Goal: Task Accomplishment & Management: Complete application form

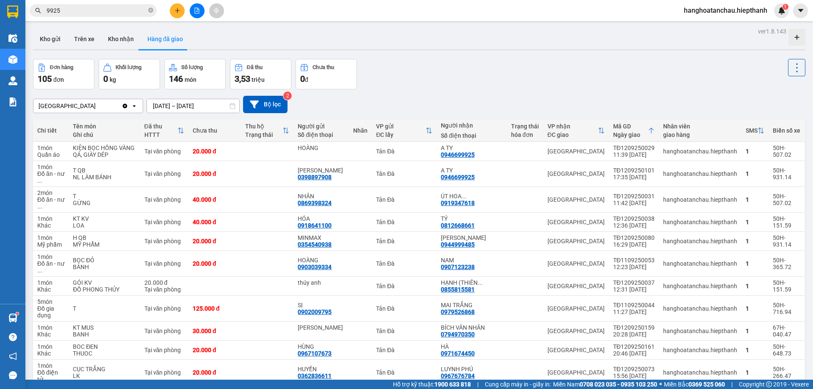
click at [48, 36] on button "Kho gửi" at bounding box center [50, 39] width 34 height 20
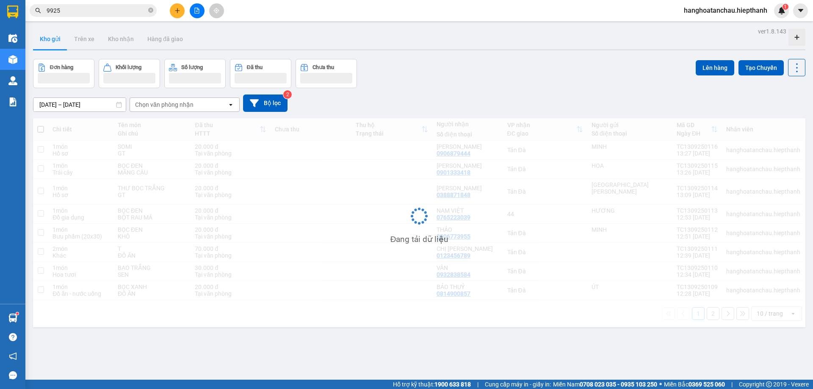
click at [100, 12] on input "9925" at bounding box center [97, 10] width 100 height 9
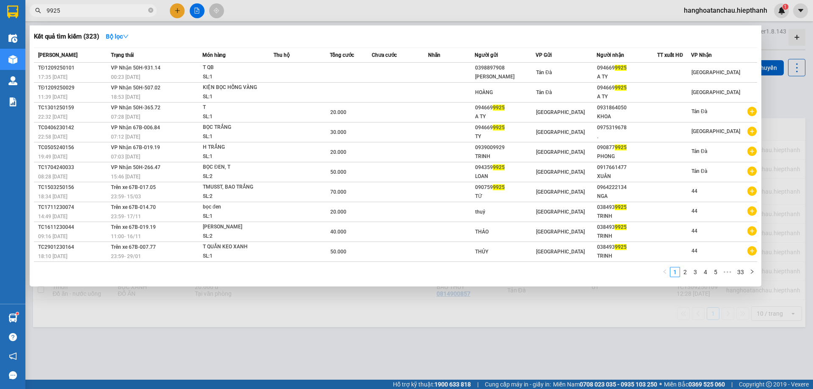
click at [100, 12] on input "9925" at bounding box center [97, 10] width 100 height 9
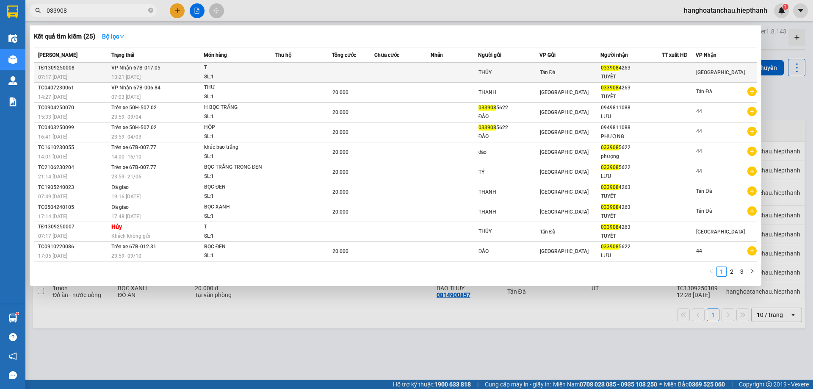
type input "033908"
click at [337, 71] on td at bounding box center [353, 73] width 42 height 20
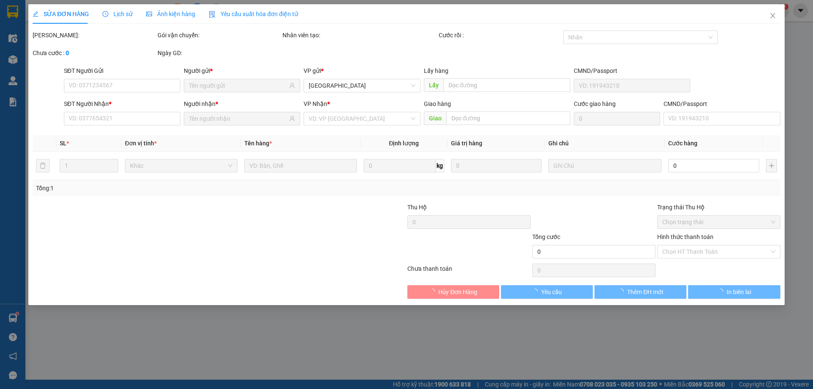
type input "THỦY"
type input "0339084263"
type input "TUYẾT"
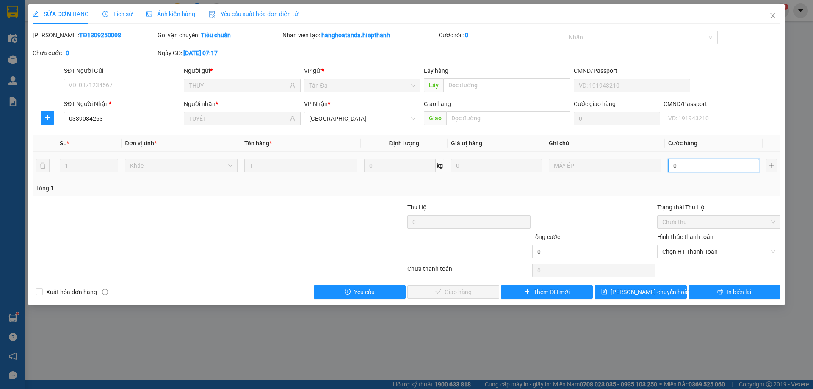
drag, startPoint x: 683, startPoint y: 163, endPoint x: 678, endPoint y: 157, distance: 7.8
click at [683, 163] on input "0" at bounding box center [713, 166] width 91 height 14
type input "2"
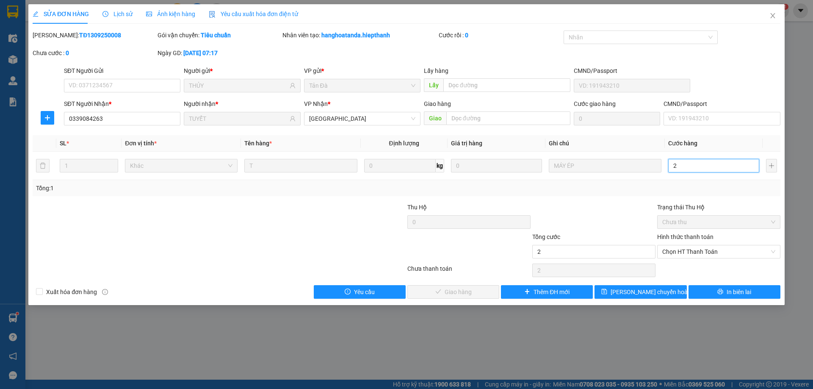
type input "20"
type input "20.000"
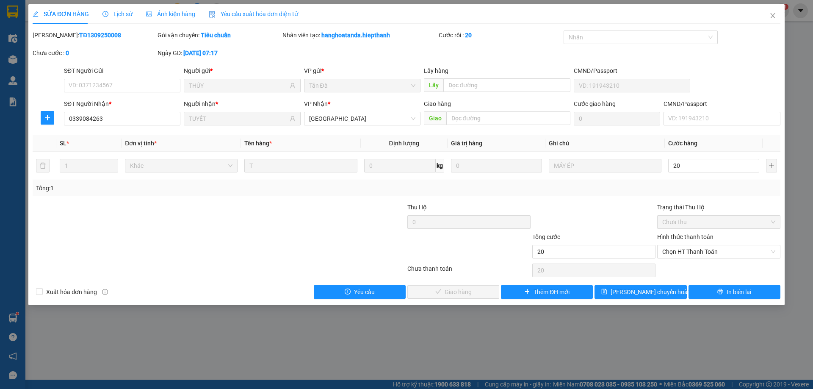
type input "20.000"
click at [571, 231] on form "Thu Hộ 0 Trạng thái Thu Hộ Chưa thu Tổng cước 20.000 Hình thức thanh toán Chọn …" at bounding box center [407, 231] width 748 height 59
click at [674, 251] on span "Chọn HT Thanh Toán" at bounding box center [718, 251] width 113 height 13
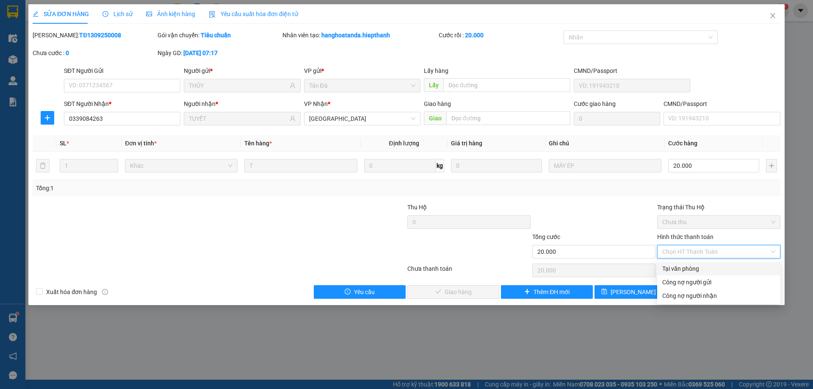
click at [685, 268] on div "Tại văn phòng" at bounding box center [718, 268] width 113 height 9
type input "0"
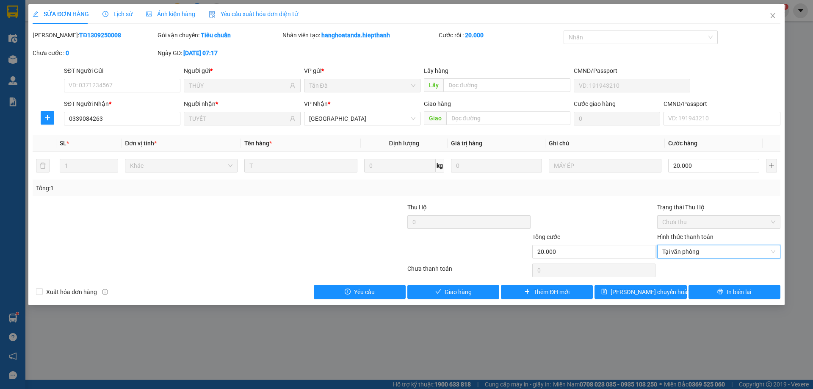
click at [643, 226] on div at bounding box center [593, 217] width 125 height 30
click at [475, 290] on button "Giao hàng" at bounding box center [453, 292] width 92 height 14
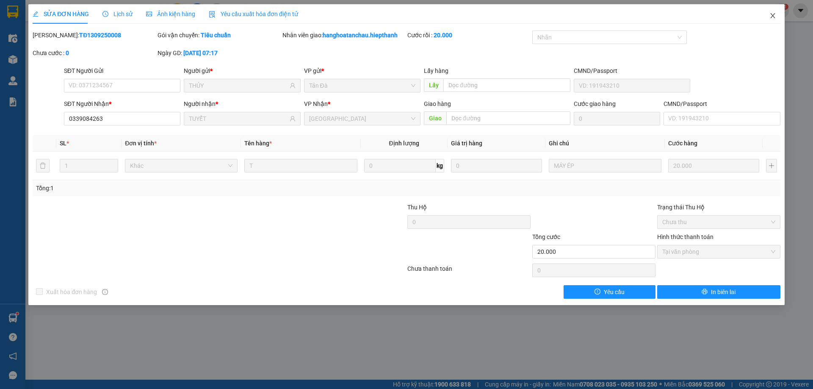
click at [776, 17] on span "Close" at bounding box center [773, 16] width 24 height 24
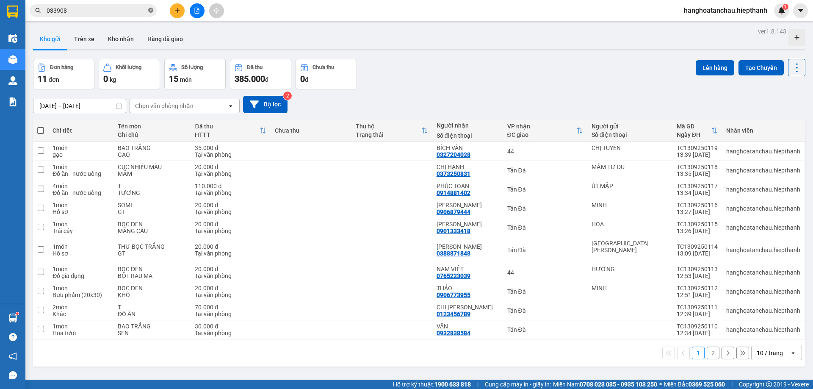
click at [150, 9] on icon "close-circle" at bounding box center [150, 10] width 5 height 5
click at [147, 9] on span at bounding box center [93, 10] width 127 height 13
click at [139, 12] on input "text" at bounding box center [97, 10] width 100 height 9
click at [764, 353] on div "1 2 10 / trang open" at bounding box center [419, 352] width 772 height 27
click at [765, 348] on div "10 / trang" at bounding box center [770, 352] width 26 height 8
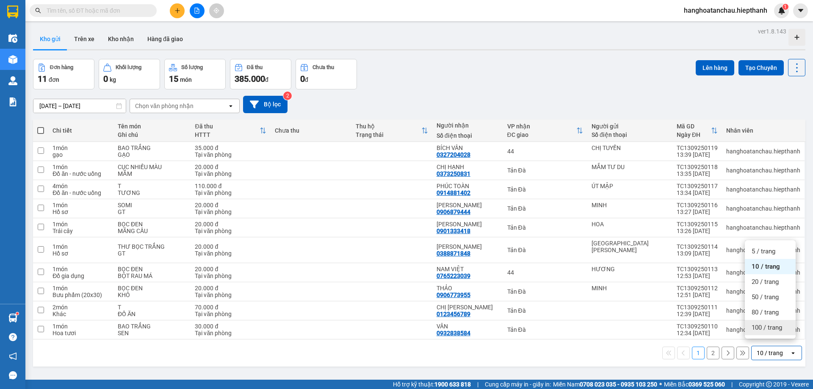
click at [762, 333] on div "100 / trang" at bounding box center [770, 327] width 51 height 15
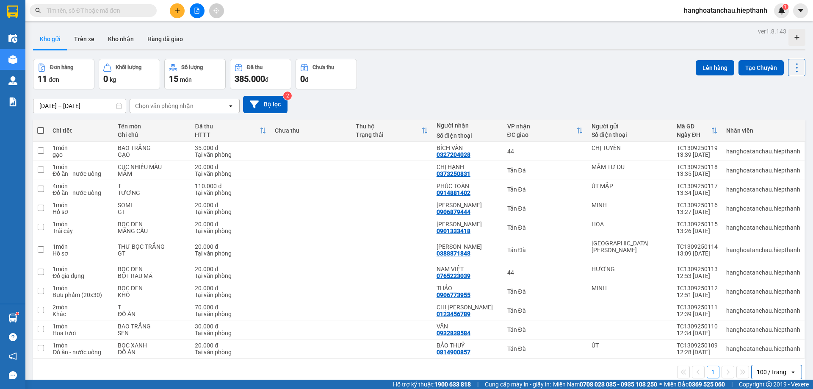
click at [465, 89] on div "[DATE] – [DATE] Press the down arrow key to interact with the calendar and sele…" at bounding box center [419, 104] width 772 height 30
